Goal: Information Seeking & Learning: Learn about a topic

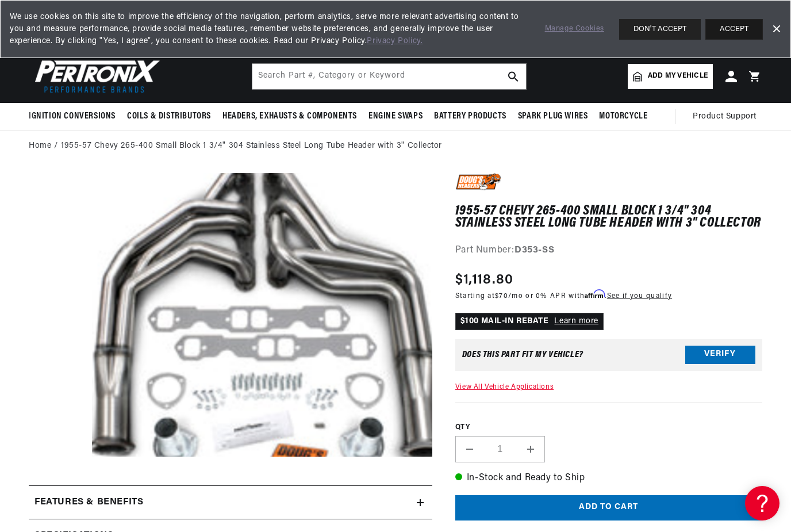
click at [744, 28] on button "ACCEPT" at bounding box center [735, 29] width 58 height 21
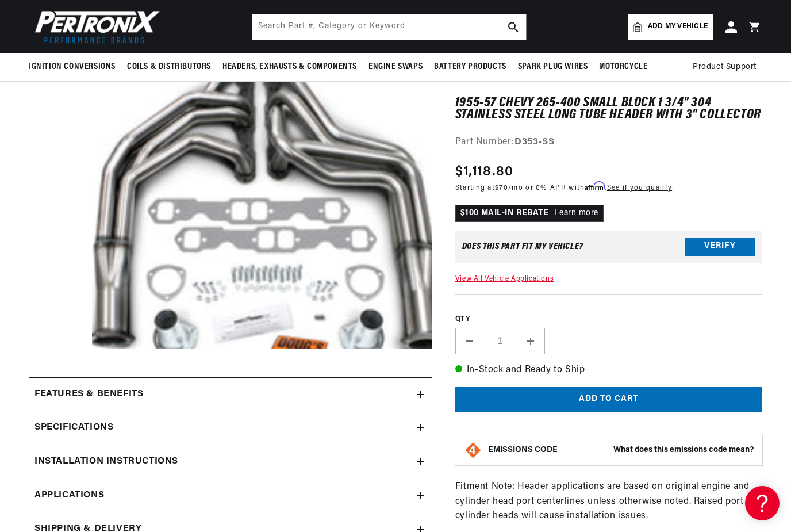
scroll to position [107, 0]
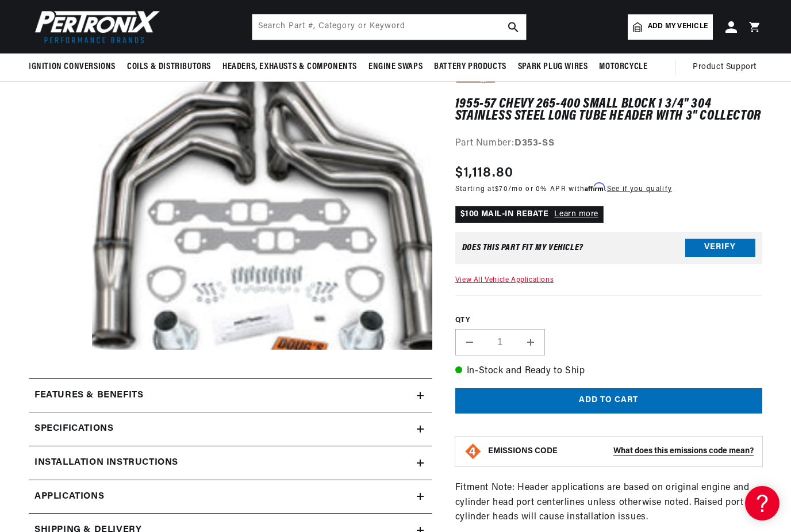
click at [302, 380] on summary "Features & Benefits" at bounding box center [231, 395] width 404 height 33
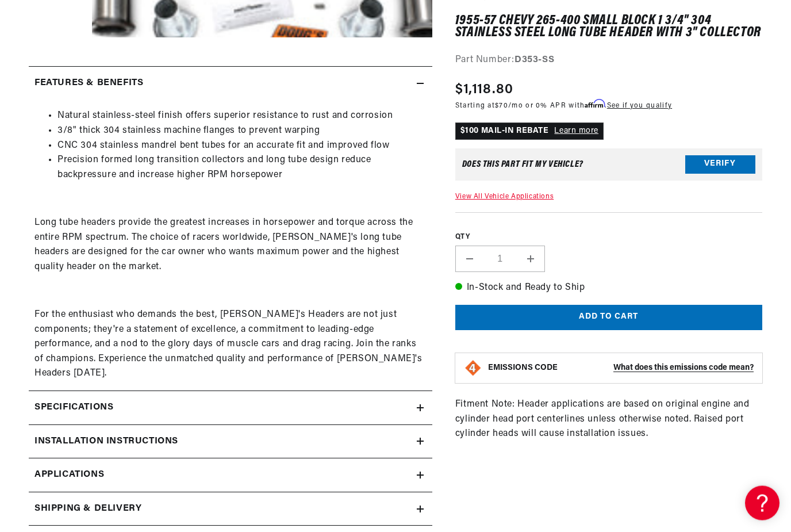
click at [335, 401] on div "Specifications" at bounding box center [223, 408] width 388 height 15
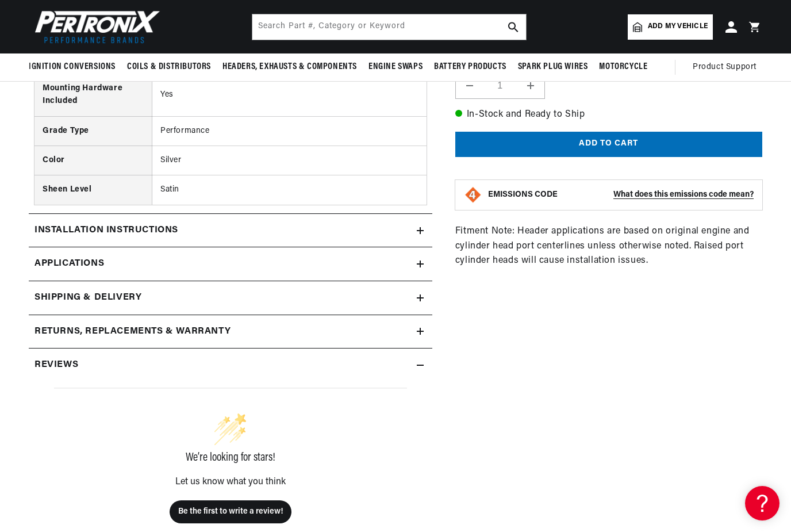
scroll to position [0, 0]
click at [67, 223] on h2 "Installation instructions" at bounding box center [107, 230] width 144 height 15
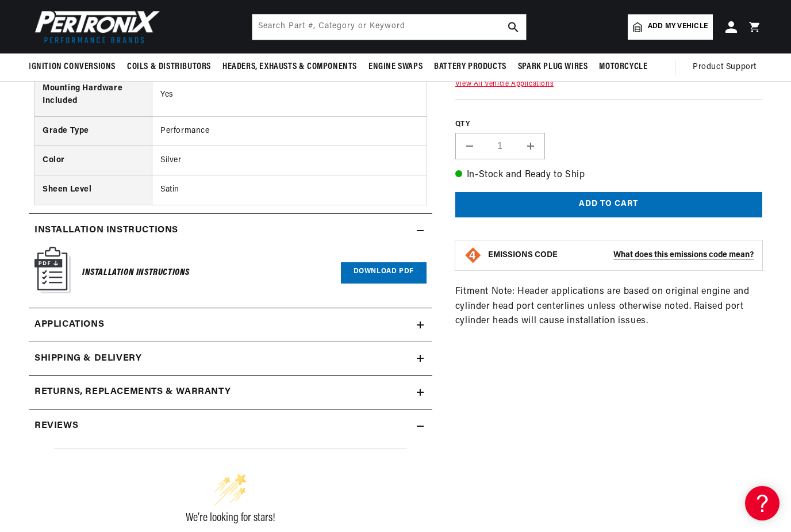
click at [65, 319] on span "Applications" at bounding box center [70, 324] width 70 height 15
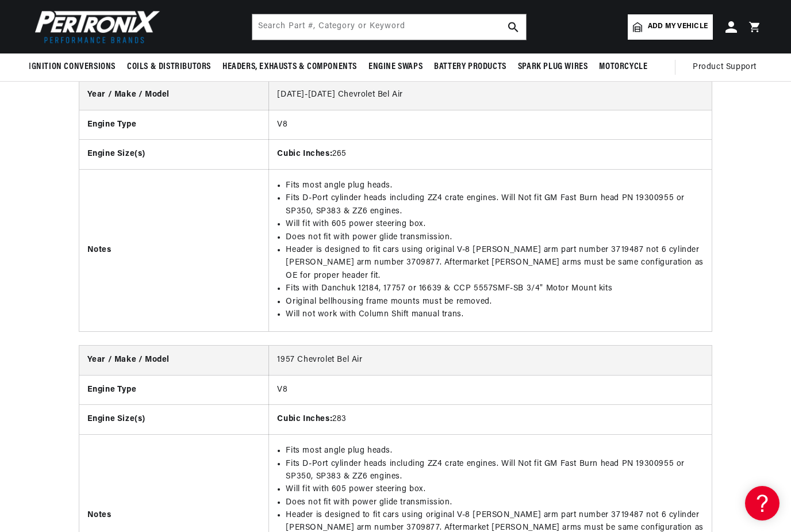
scroll to position [0, 688]
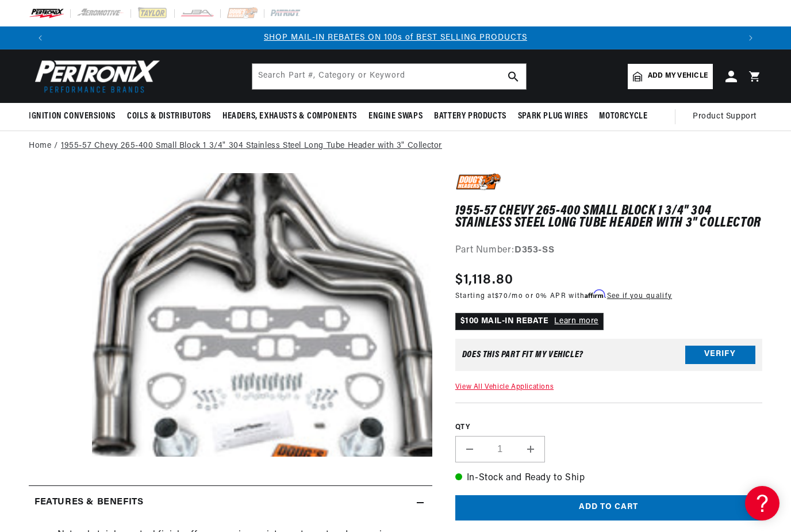
click at [105, 141] on link "1955-57 Chevy 265-400 Small Block 1 3/4" 304 Stainless Steel Long Tube Header w…" at bounding box center [251, 146] width 381 height 13
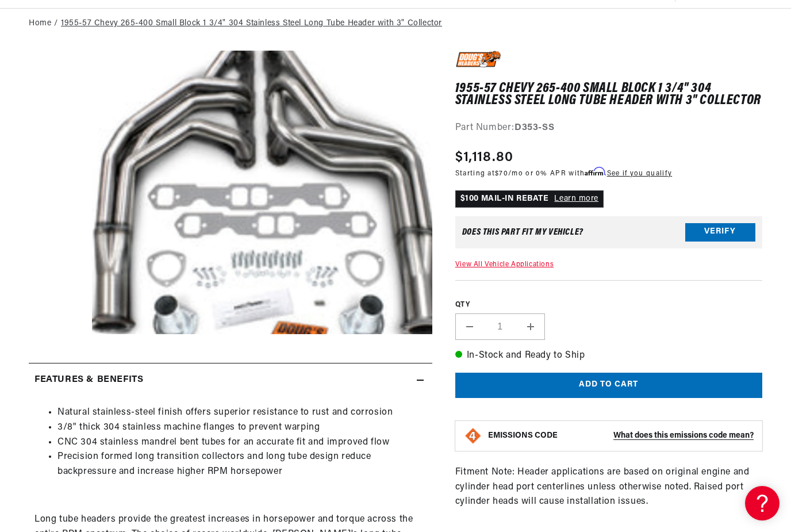
scroll to position [131, 0]
